Goal: Check status: Check status

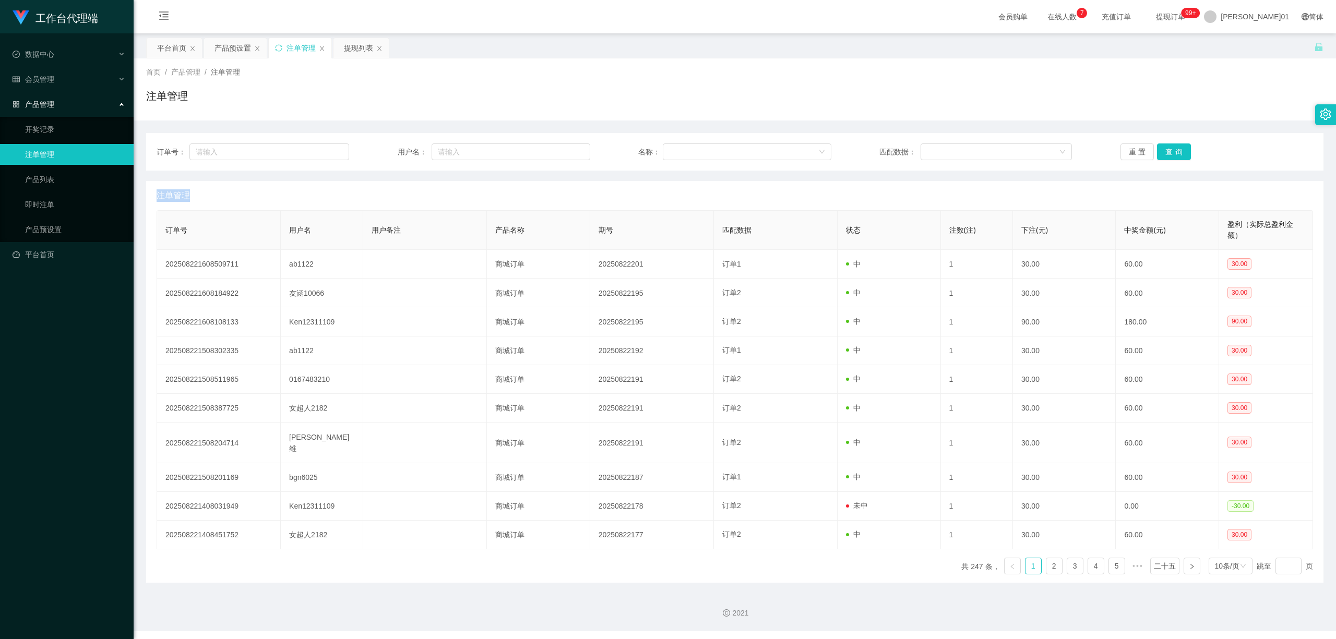
click at [311, 49] on font "注单管理" at bounding box center [301, 48] width 29 height 8
click at [1171, 147] on button "查询" at bounding box center [1174, 152] width 34 height 17
click at [1171, 147] on div "重置 查询" at bounding box center [1217, 152] width 193 height 17
click at [1171, 147] on button "查询" at bounding box center [1174, 152] width 34 height 17
click at [1171, 147] on div "重置 查询" at bounding box center [1217, 152] width 193 height 17
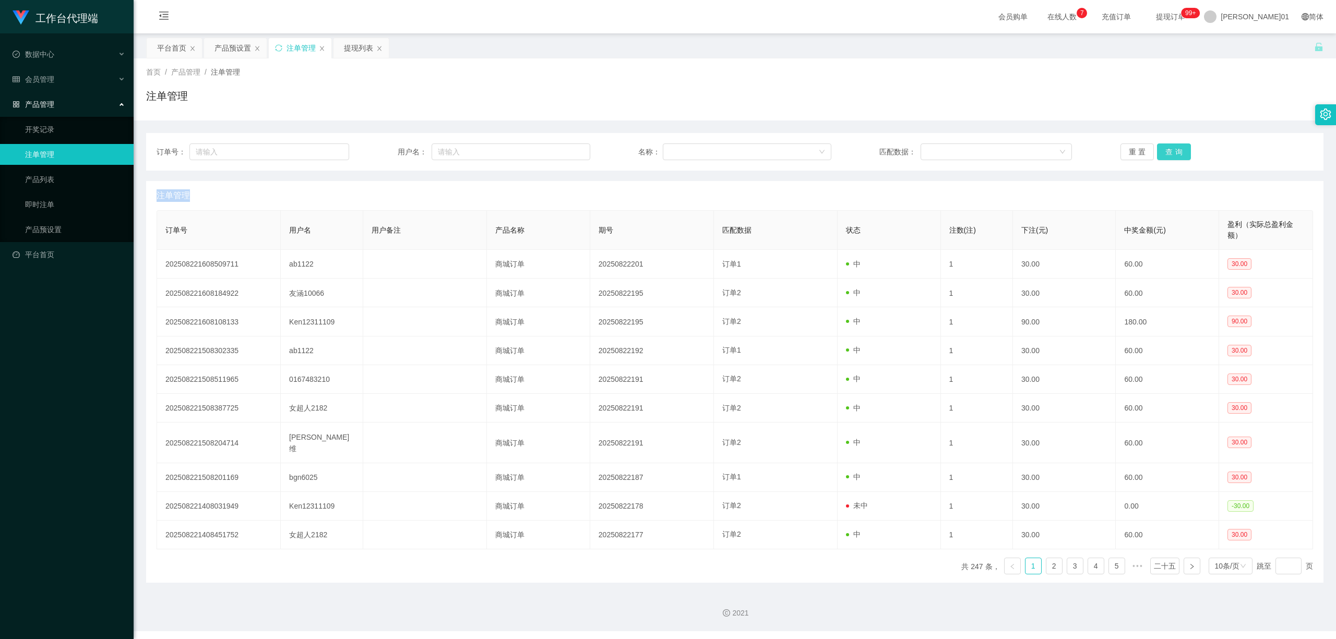
click at [1171, 147] on button "查询" at bounding box center [1174, 152] width 34 height 17
click at [1171, 147] on div "重置 查询" at bounding box center [1217, 152] width 193 height 17
click at [1171, 147] on button "查询" at bounding box center [1174, 152] width 34 height 17
click at [1171, 147] on div "重置 查询" at bounding box center [1217, 152] width 193 height 17
click at [1171, 147] on button "查询" at bounding box center [1174, 152] width 34 height 17
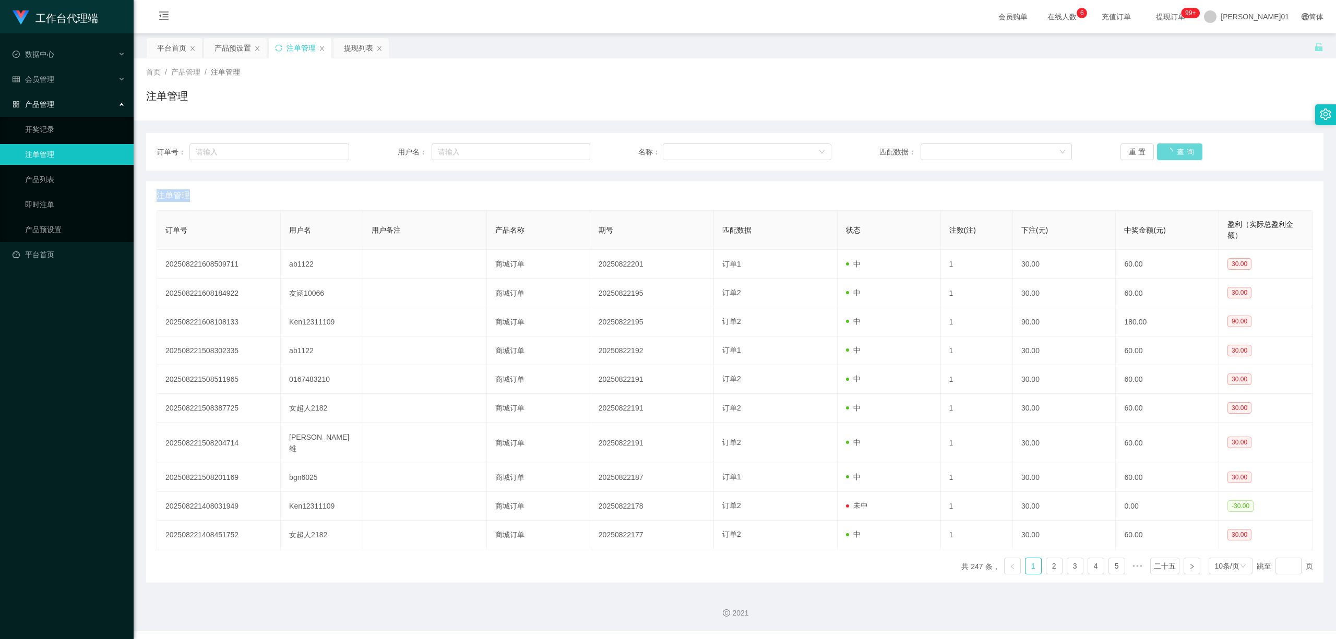
click at [1171, 147] on div "重置 查询" at bounding box center [1217, 152] width 193 height 17
click at [1171, 147] on button "查询" at bounding box center [1174, 152] width 34 height 17
click at [1171, 147] on div "重置 查询" at bounding box center [1217, 152] width 193 height 17
click at [1171, 147] on button "查询" at bounding box center [1174, 152] width 34 height 17
click at [1171, 147] on div "重置 查询" at bounding box center [1217, 152] width 193 height 17
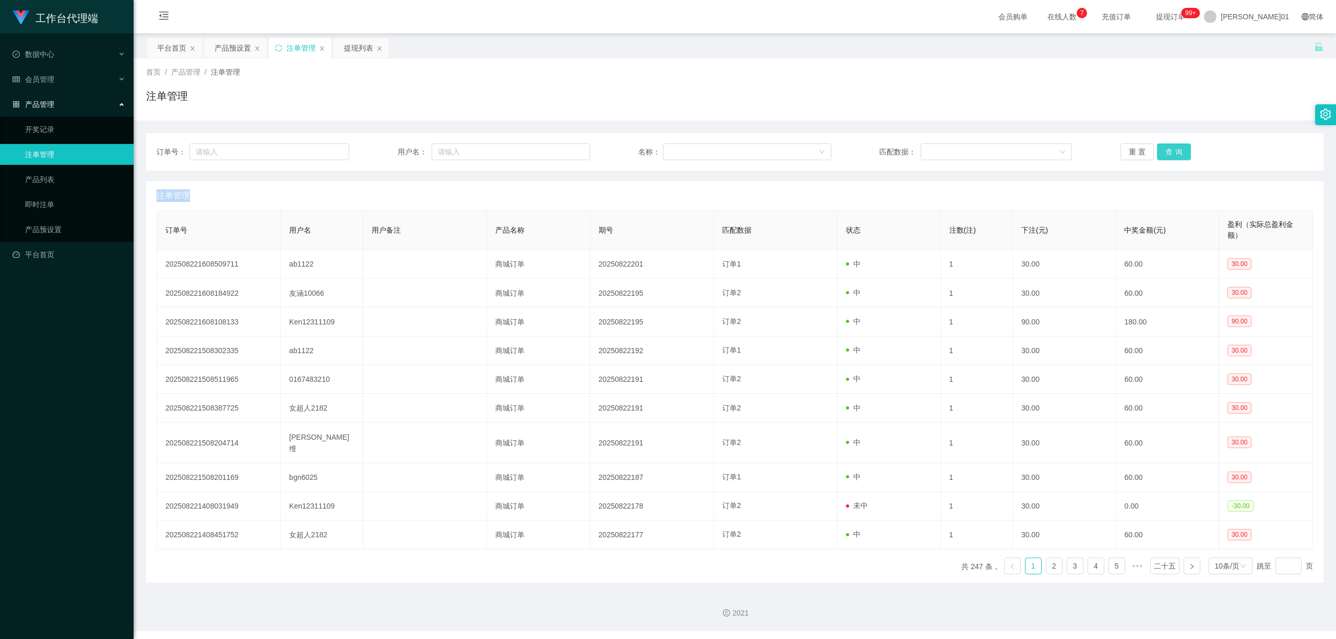
click at [1171, 147] on button "查询" at bounding box center [1174, 152] width 34 height 17
click at [1171, 147] on button "查询" at bounding box center [1179, 152] width 45 height 17
click at [1171, 147] on button "查询" at bounding box center [1174, 152] width 34 height 17
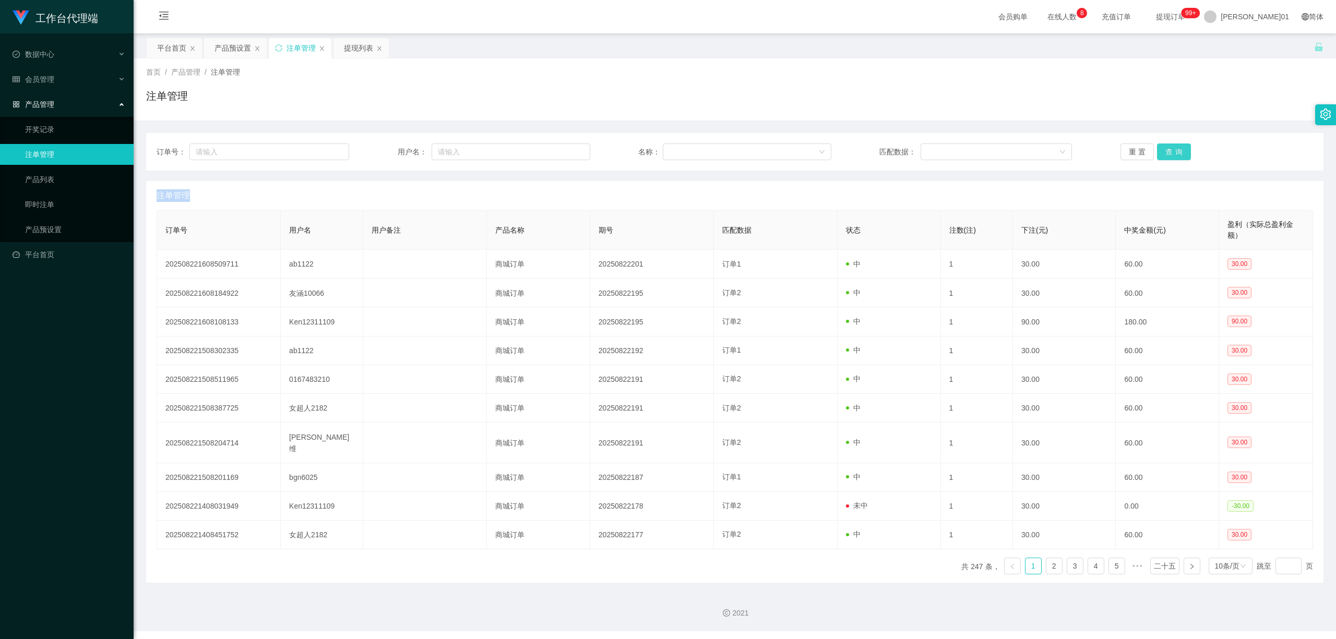
click at [1171, 147] on div "重置 查询" at bounding box center [1217, 152] width 193 height 17
click at [1171, 147] on button "查询" at bounding box center [1174, 152] width 34 height 17
click at [1171, 147] on button "查询" at bounding box center [1179, 152] width 45 height 17
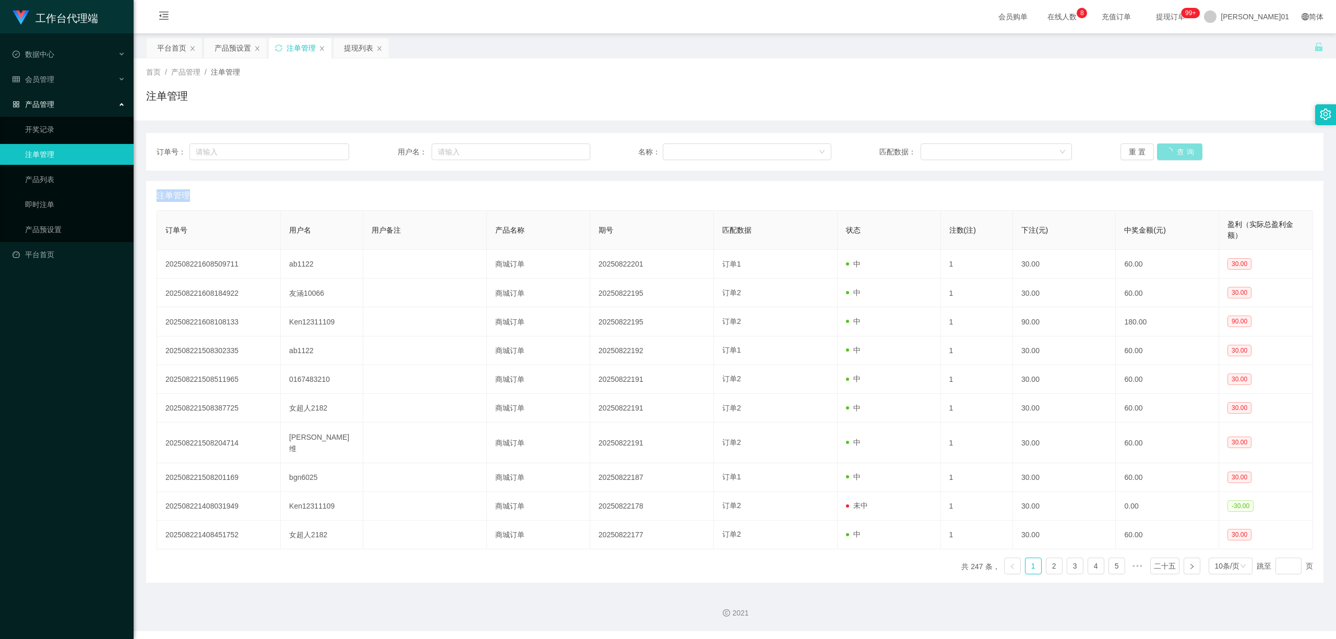
click at [1171, 147] on button "查询" at bounding box center [1179, 152] width 45 height 17
click at [1171, 147] on div "重置 查询" at bounding box center [1217, 152] width 193 height 17
click at [1171, 147] on button "查询" at bounding box center [1174, 152] width 34 height 17
click at [1171, 147] on div "重置 查询" at bounding box center [1217, 152] width 193 height 17
click at [1171, 147] on button "查询" at bounding box center [1174, 152] width 34 height 17
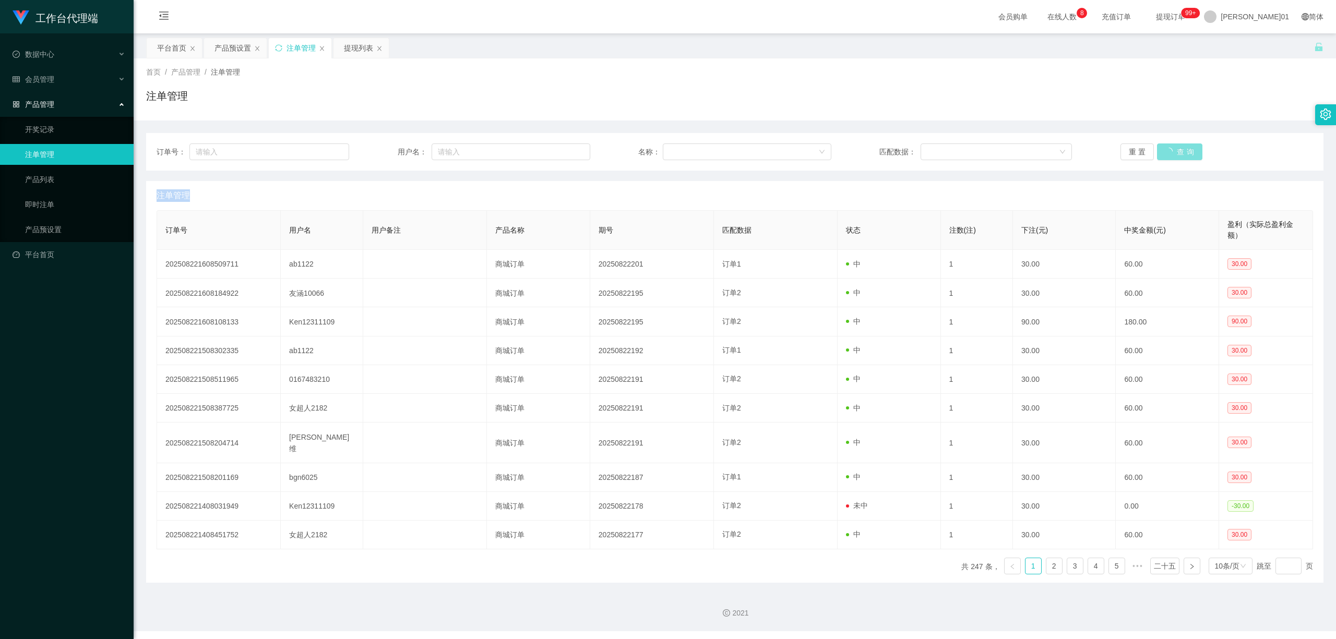
click at [1171, 147] on button "查询" at bounding box center [1179, 152] width 45 height 17
click at [1171, 147] on button "查询" at bounding box center [1174, 152] width 34 height 17
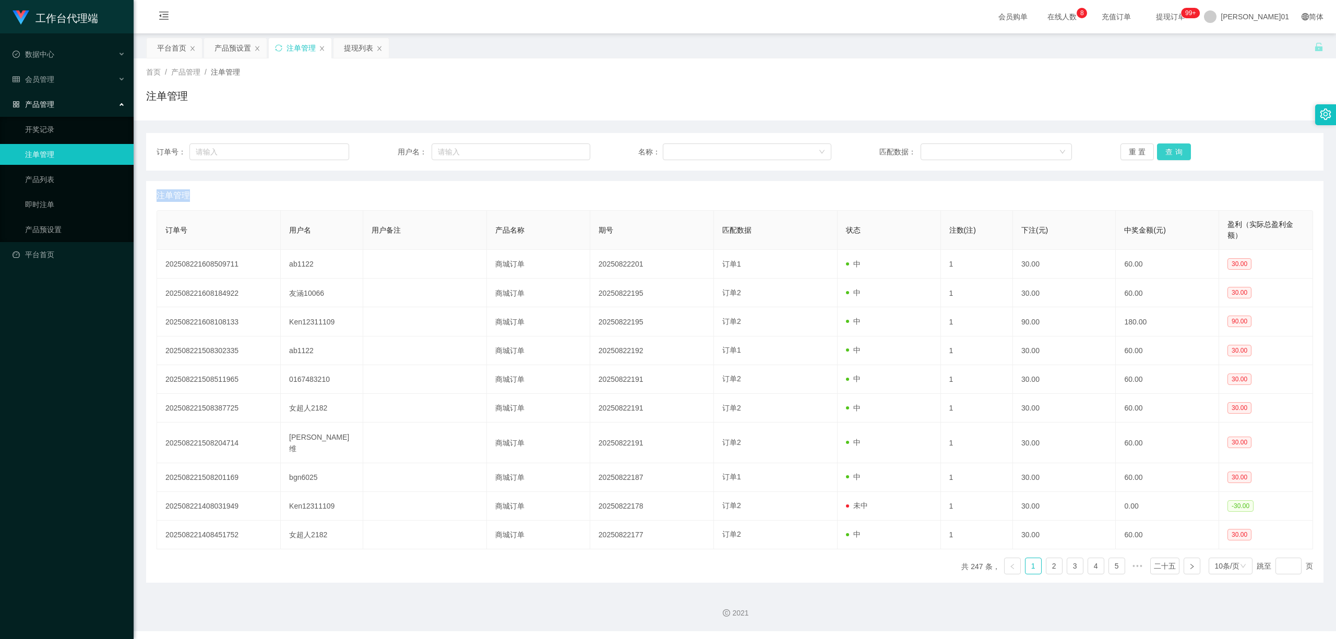
click at [1171, 147] on button "查询" at bounding box center [1174, 152] width 34 height 17
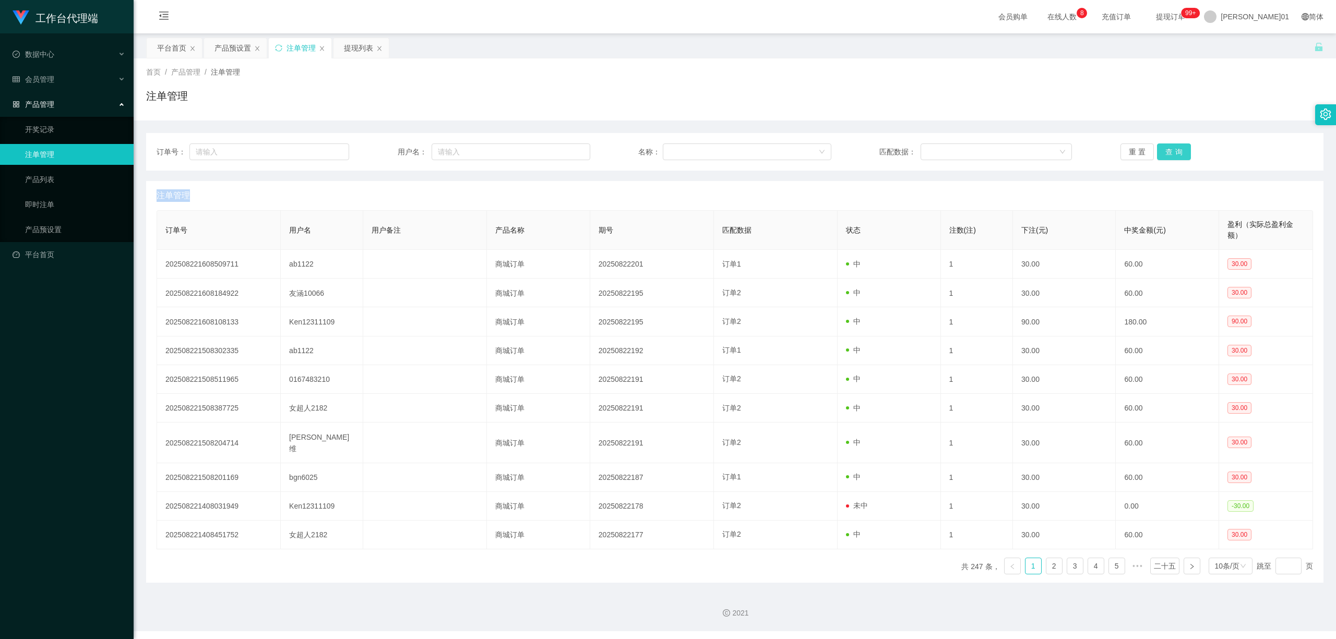
click at [1171, 147] on button "查询" at bounding box center [1174, 152] width 34 height 17
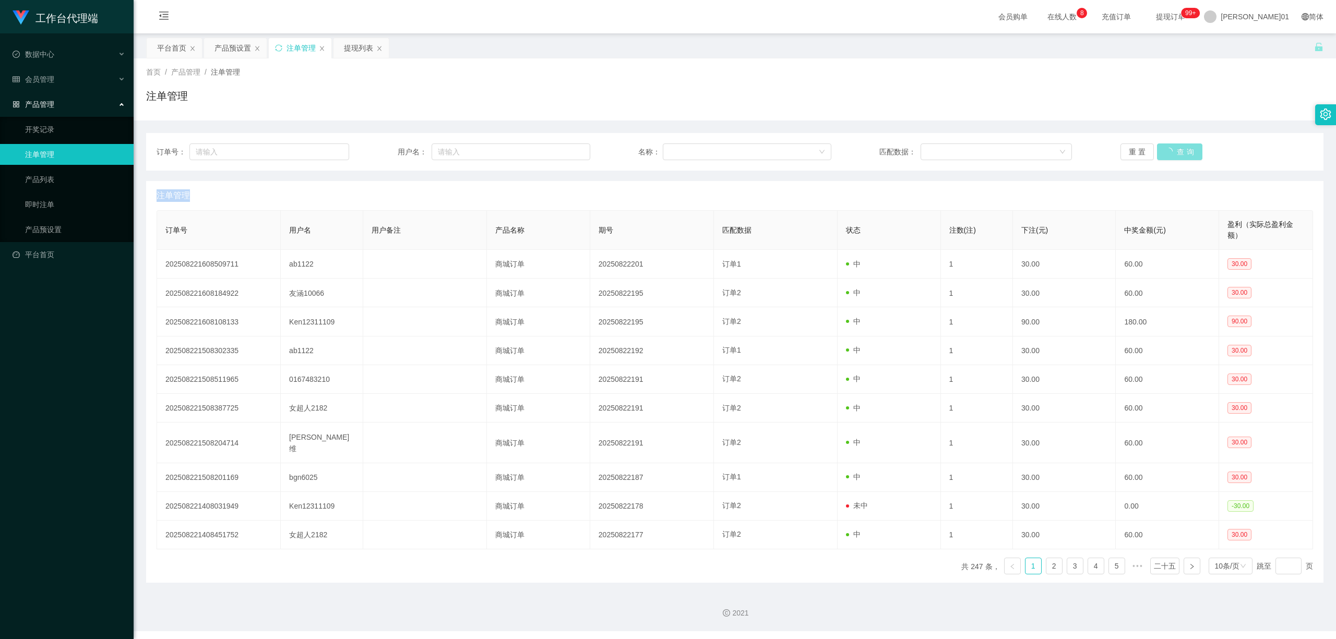
click at [1171, 147] on button "查询" at bounding box center [1179, 152] width 45 height 17
click at [1171, 147] on button "查询" at bounding box center [1174, 152] width 34 height 17
click at [1171, 147] on button "查询" at bounding box center [1179, 152] width 45 height 17
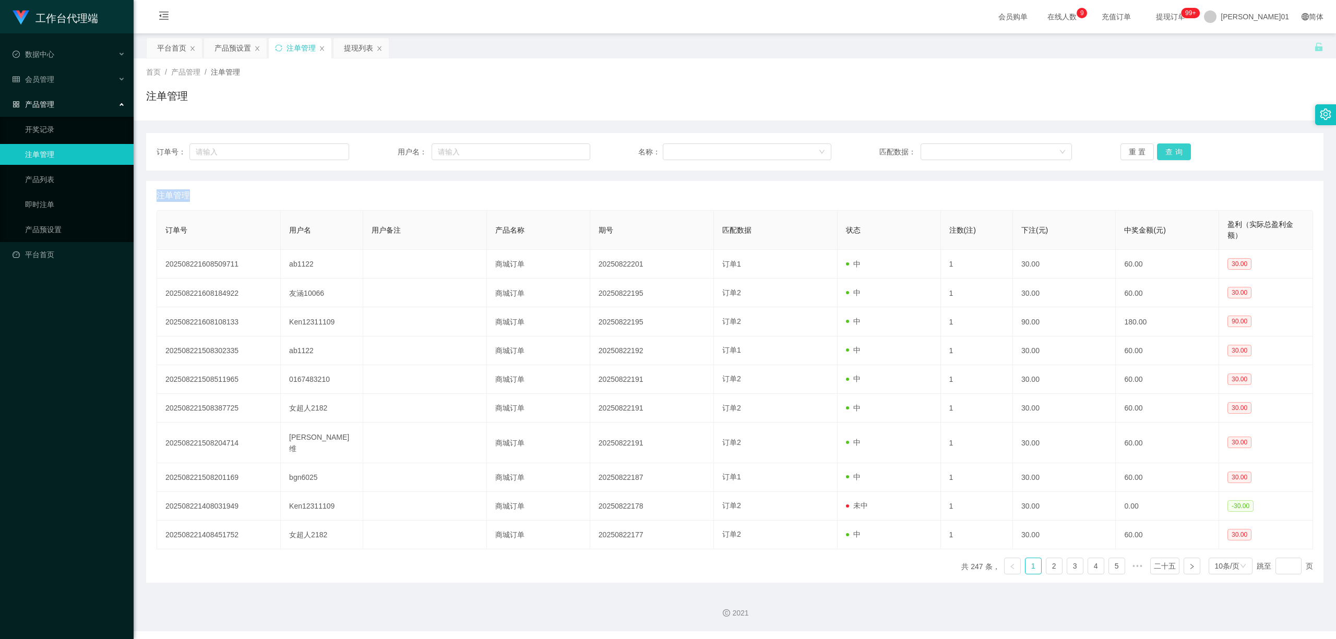
click at [1171, 147] on button "查询" at bounding box center [1174, 152] width 34 height 17
click at [1171, 147] on div "重置 查询" at bounding box center [1217, 152] width 193 height 17
click at [1161, 157] on button "查询" at bounding box center [1174, 152] width 34 height 17
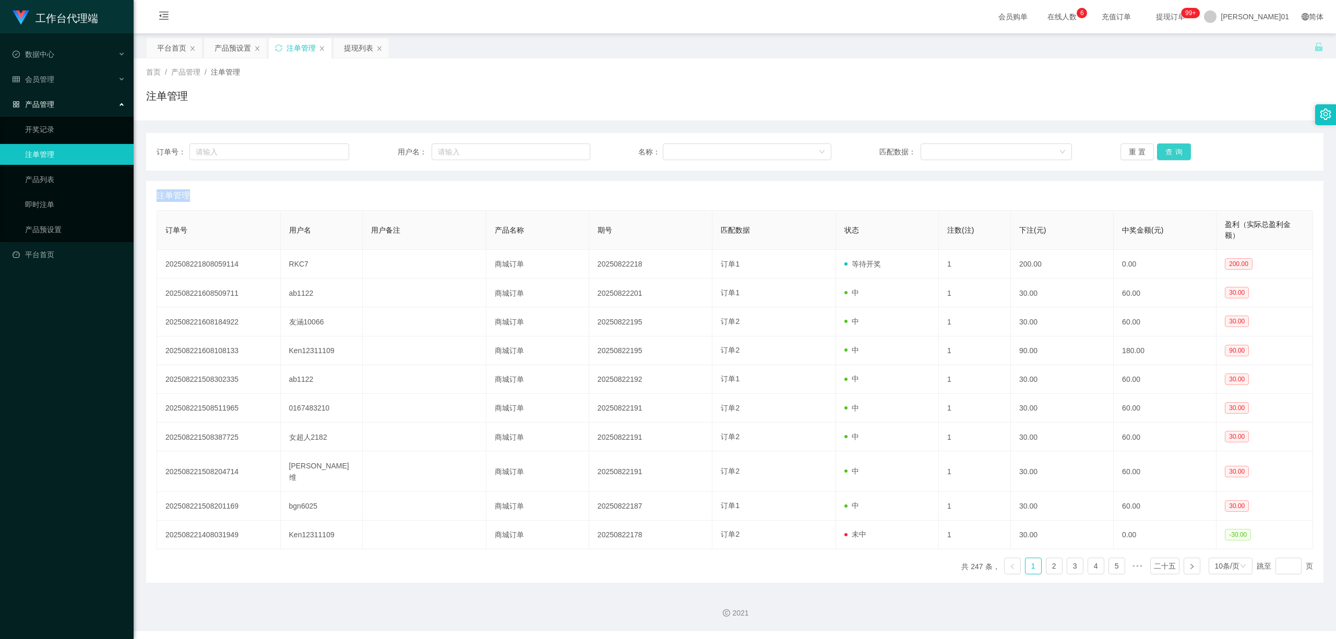
click at [1160, 145] on button "查询" at bounding box center [1174, 152] width 34 height 17
click at [1160, 145] on div "重置 查询" at bounding box center [1217, 152] width 193 height 17
click at [1160, 145] on button "查询" at bounding box center [1174, 152] width 34 height 17
click at [1160, 145] on div "重置 查询" at bounding box center [1217, 152] width 193 height 17
click at [1160, 145] on button "查询" at bounding box center [1174, 152] width 34 height 17
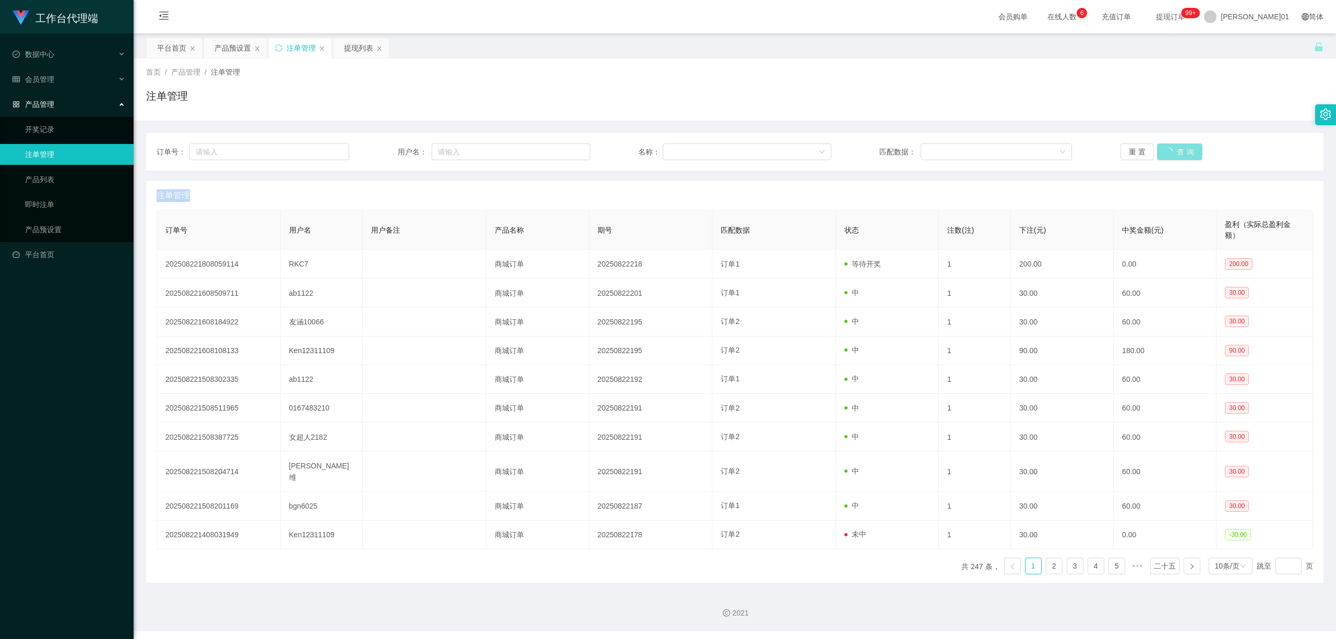
click at [1160, 145] on div "重置 查询" at bounding box center [1217, 152] width 193 height 17
click at [1161, 155] on button "查询" at bounding box center [1170, 152] width 31 height 17
click at [1161, 155] on div "重置 查询" at bounding box center [1217, 152] width 193 height 17
click at [1161, 155] on button "查询" at bounding box center [1174, 152] width 34 height 17
click at [1161, 155] on div "重置 查询" at bounding box center [1217, 152] width 193 height 17
